Goal: Navigation & Orientation: Find specific page/section

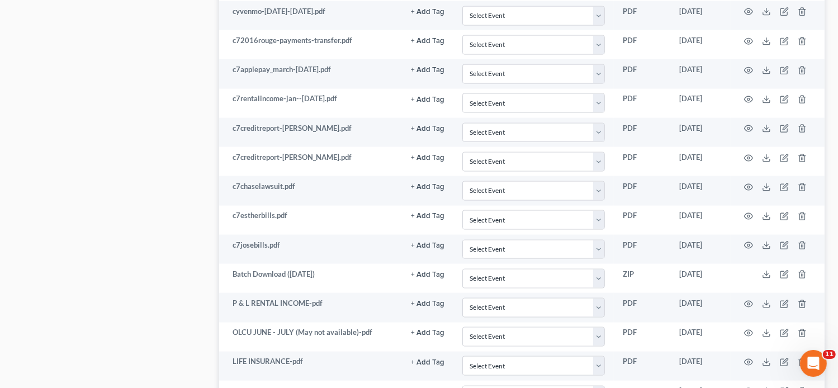
scroll to position [1358, 0]
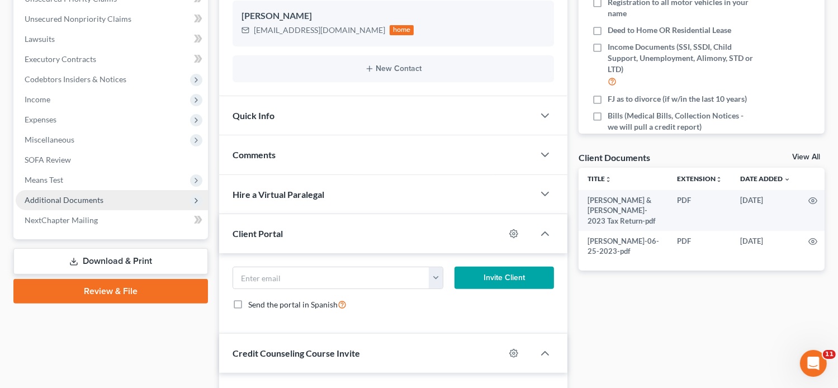
scroll to position [268, 0]
click at [79, 195] on span "Additional Documents" at bounding box center [64, 199] width 79 height 9
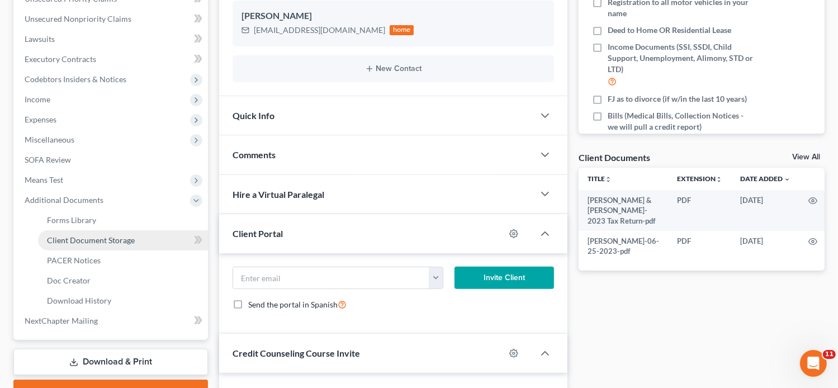
click at [81, 241] on span "Client Document Storage" at bounding box center [91, 239] width 88 height 9
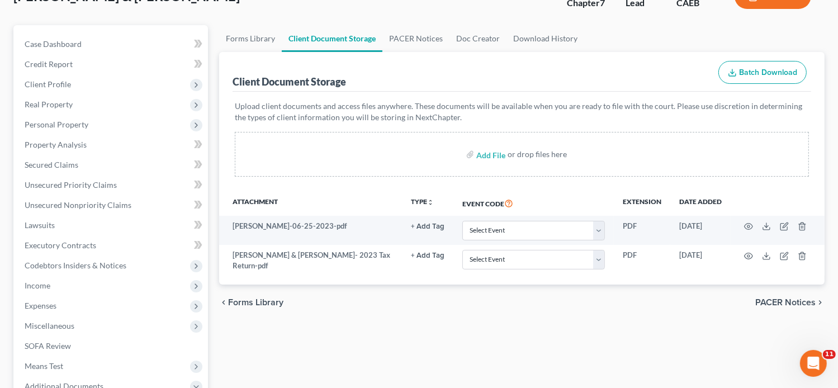
scroll to position [93, 0]
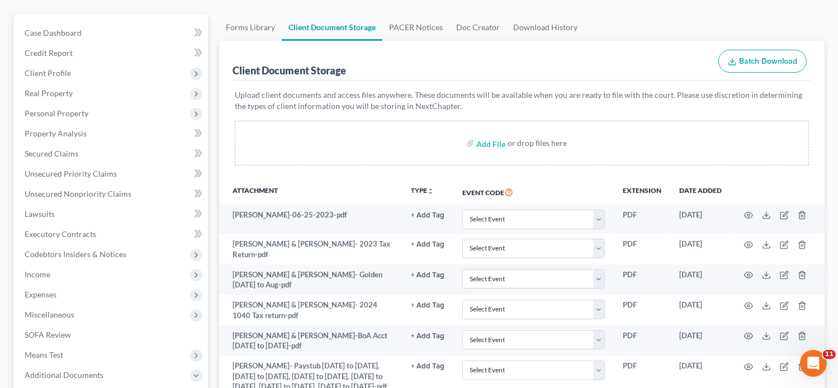
click at [603, 72] on div "Client Document Storage Batch Download" at bounding box center [521, 61] width 578 height 40
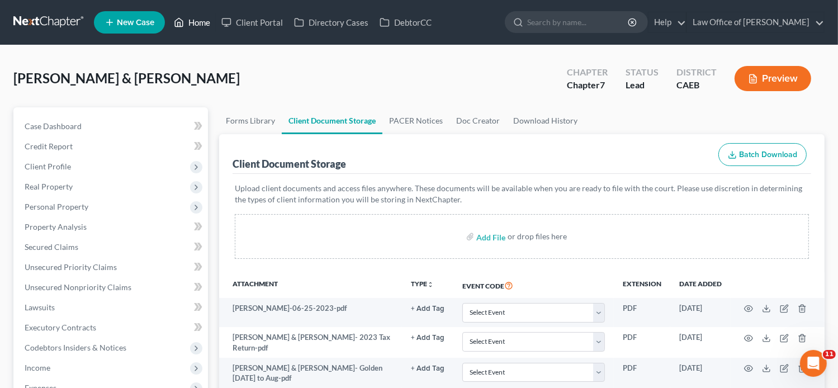
click at [191, 23] on link "Home" at bounding box center [191, 22] width 47 height 20
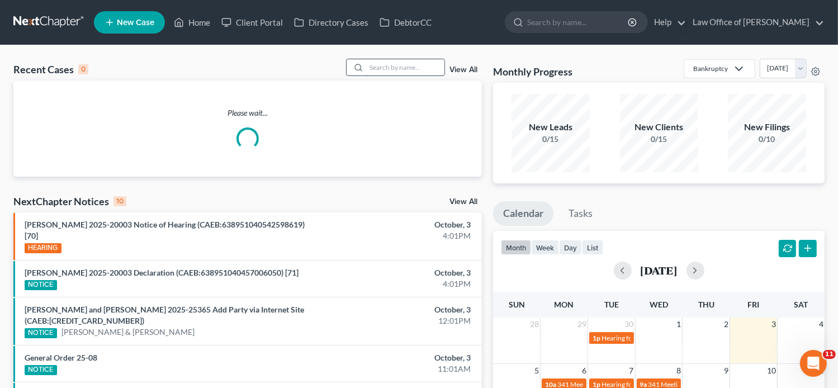
click at [384, 63] on input "search" at bounding box center [405, 67] width 78 height 16
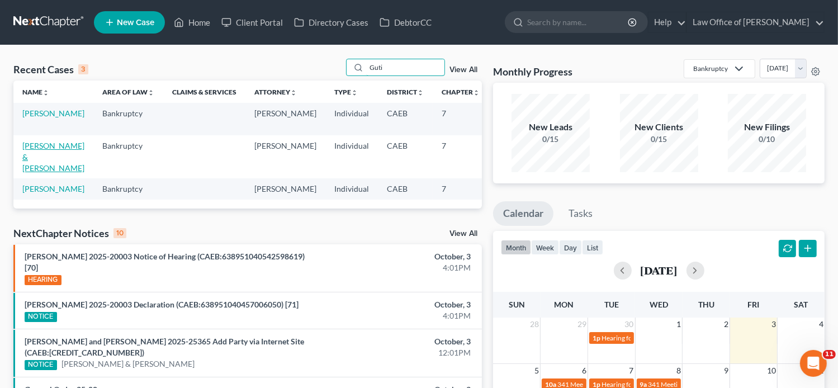
type input "Guti"
click at [38, 168] on link "[PERSON_NAME] & [PERSON_NAME]" at bounding box center [53, 157] width 62 height 32
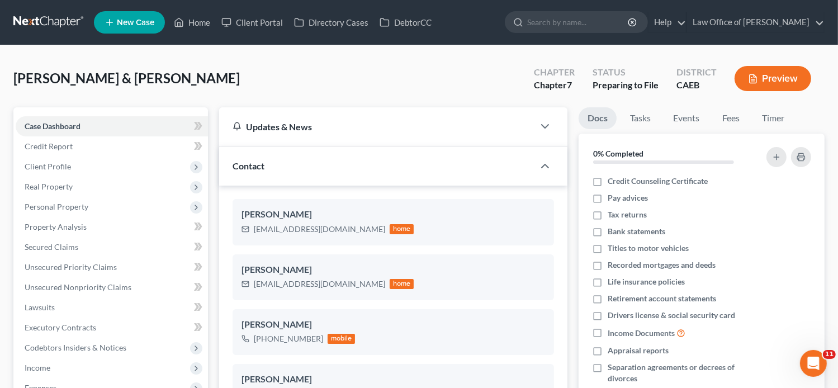
scroll to position [585, 0]
click at [729, 120] on link "Fees" at bounding box center [730, 118] width 36 height 22
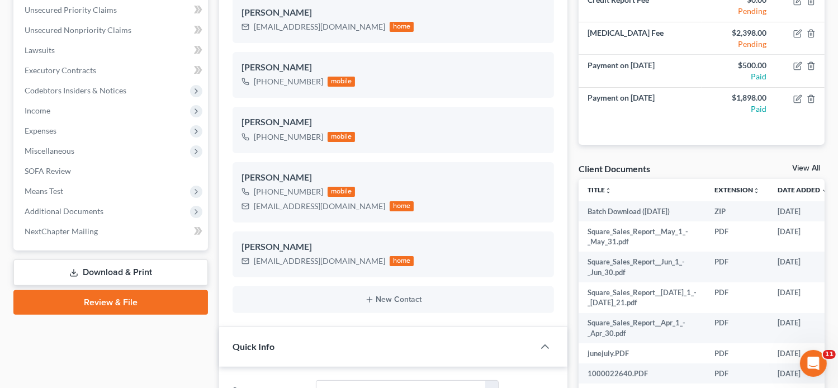
scroll to position [239, 0]
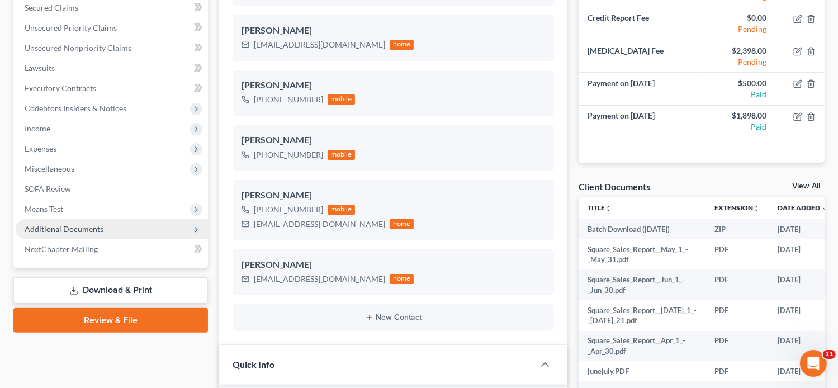
click at [100, 229] on span "Additional Documents" at bounding box center [64, 228] width 79 height 9
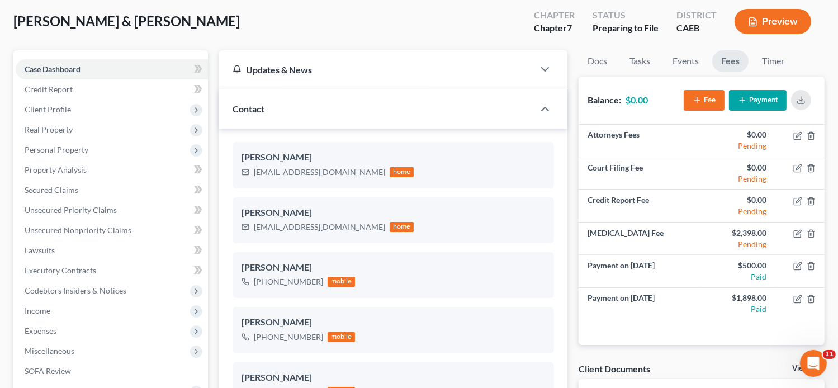
scroll to position [0, 0]
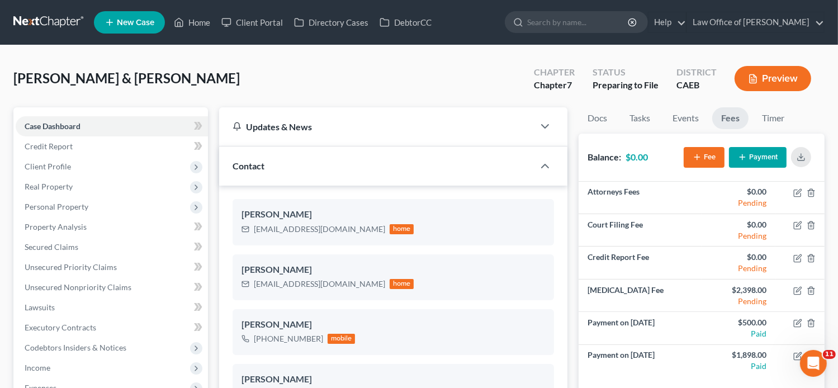
click at [292, 77] on div "[PERSON_NAME] & [PERSON_NAME] Upgraded Chapter Chapter 7 Status Preparing to Fi…" at bounding box center [418, 83] width 811 height 49
drag, startPoint x: 18, startPoint y: 78, endPoint x: 211, endPoint y: 82, distance: 192.8
click at [211, 82] on div "[PERSON_NAME] & [PERSON_NAME] Upgraded Chapter Chapter 7 Status Preparing to Fi…" at bounding box center [418, 83] width 811 height 49
copy span "[PERSON_NAME] & [PERSON_NAME]"
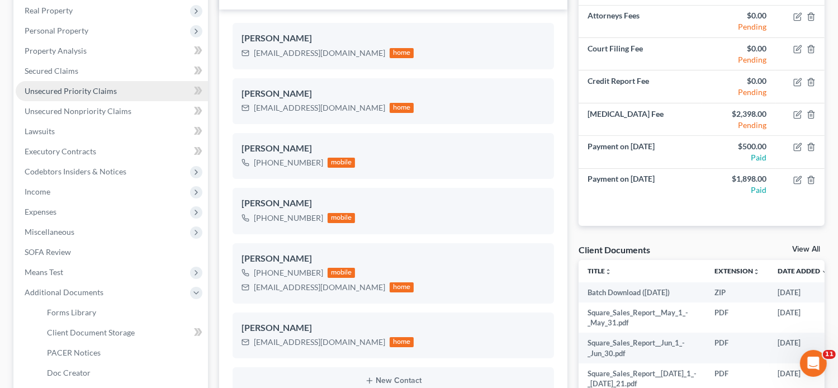
scroll to position [295, 0]
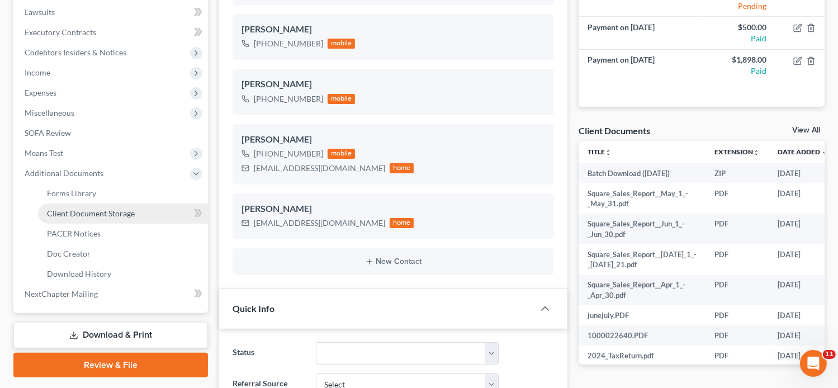
click at [100, 213] on span "Client Document Storage" at bounding box center [91, 212] width 88 height 9
